Goal: Navigation & Orientation: Find specific page/section

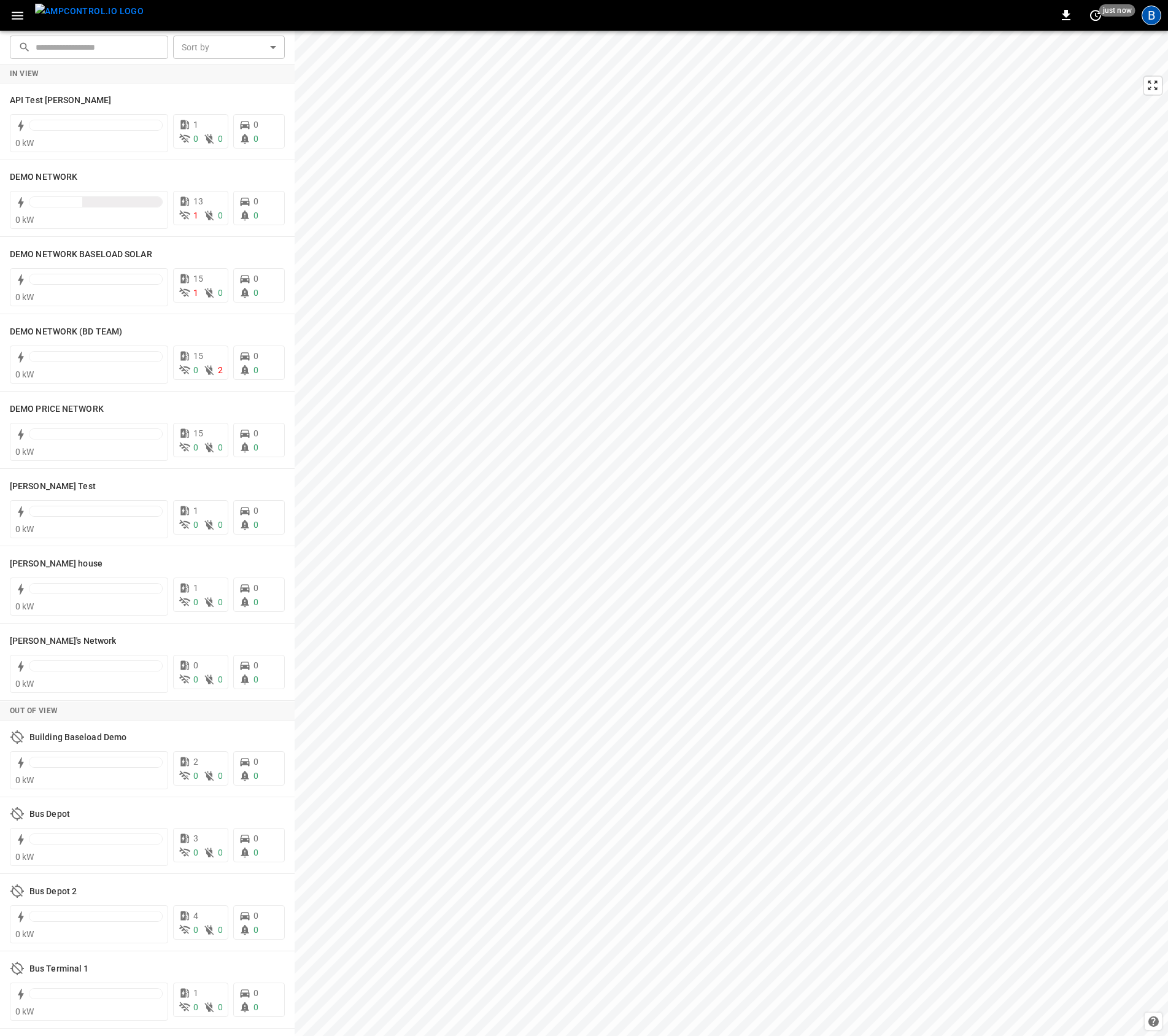
click at [1147, 16] on div "B" at bounding box center [1151, 15] width 20 height 20
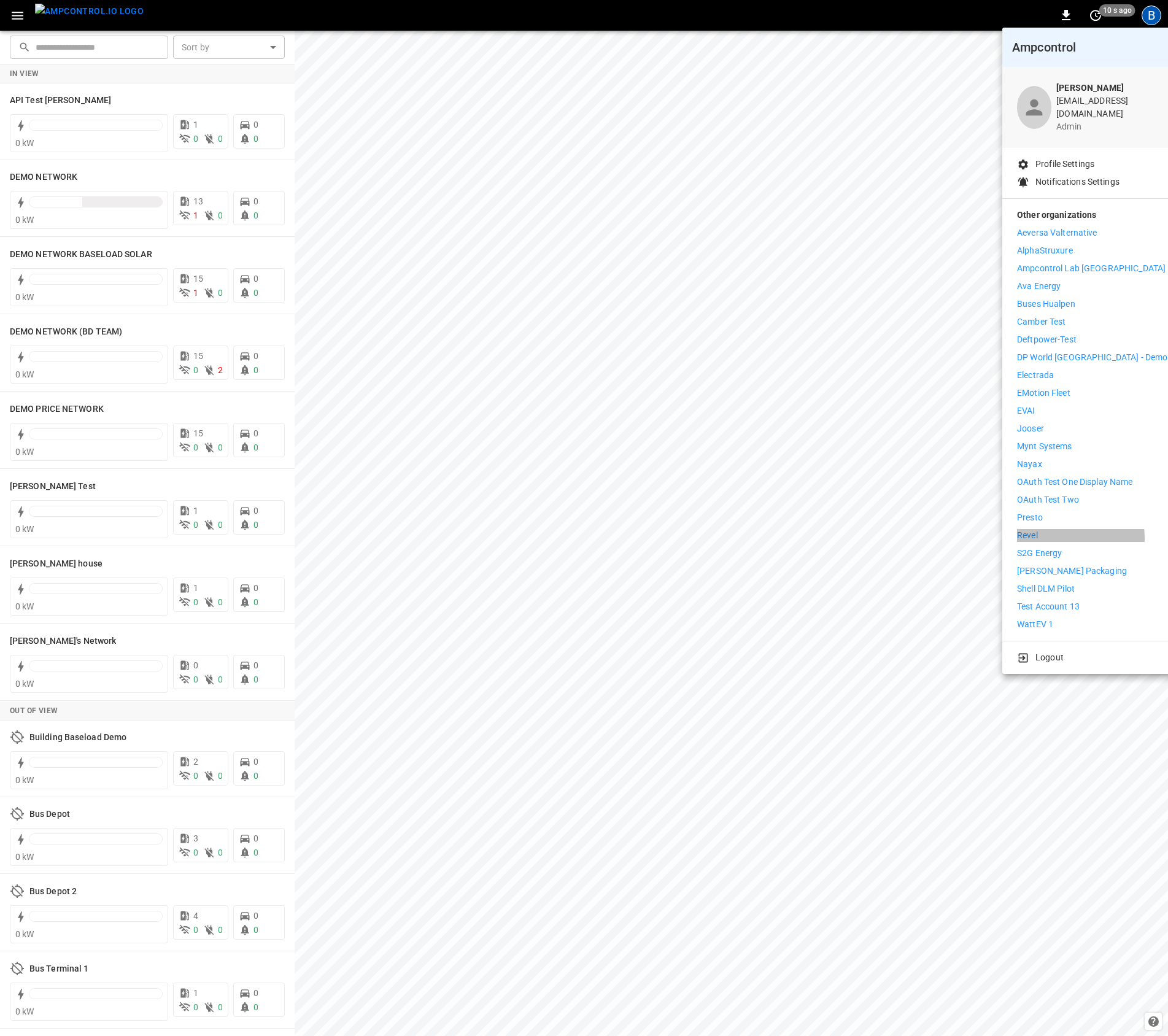
click at [1042, 530] on li "Revel" at bounding box center [1092, 535] width 150 height 13
